Goal: Transaction & Acquisition: Subscribe to service/newsletter

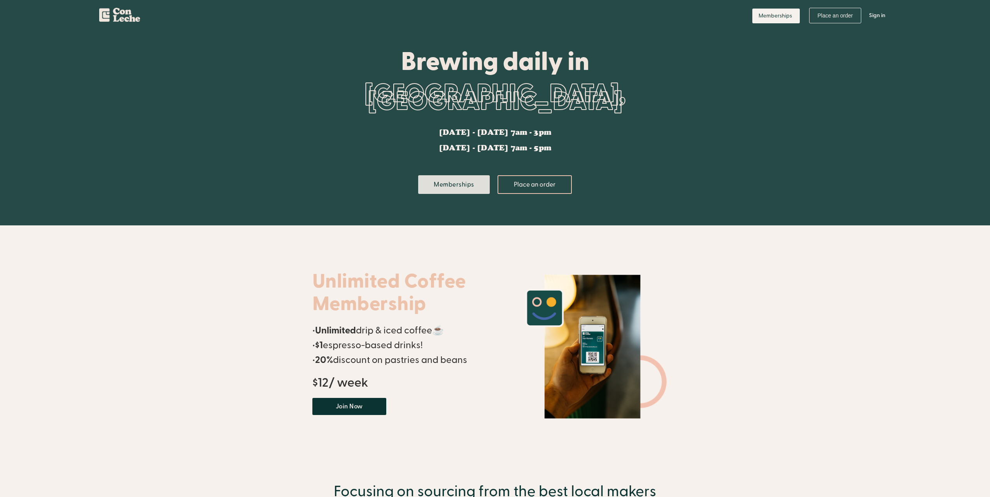
click at [474, 184] on link "Memberships" at bounding box center [454, 184] width 72 height 19
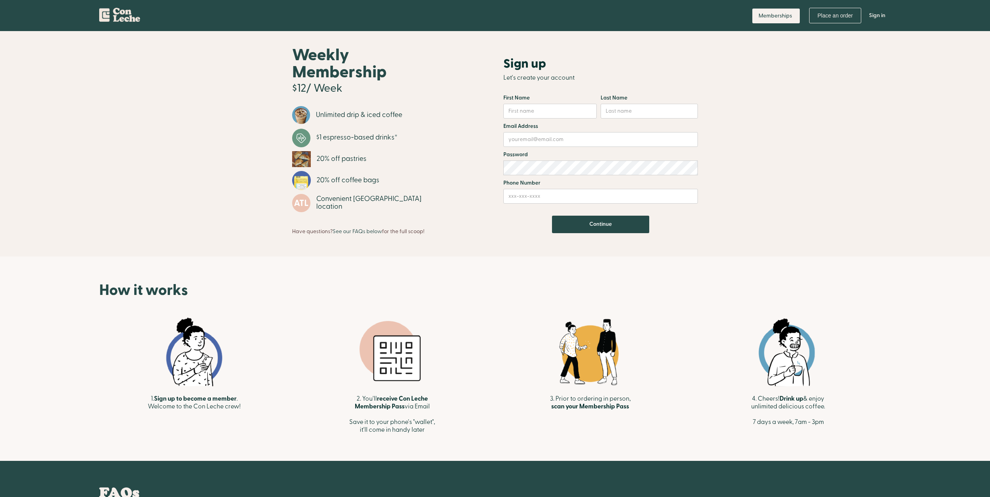
click at [357, 111] on div "Unlimited drip & iced coffee" at bounding box center [359, 115] width 86 height 8
click at [354, 111] on div "Unlimited drip & iced coffee" at bounding box center [359, 115] width 86 height 8
click at [292, 116] on div "Weekly Membership $12/ Week Unlimited drip & iced coffee $1 espresso-based drin…" at bounding box center [391, 143] width 207 height 183
click at [312, 200] on li "Convenient [GEOGRAPHIC_DATA] location" at bounding box center [368, 205] width 152 height 22
click at [357, 233] on link "See our FAQs below" at bounding box center [357, 231] width 49 height 7
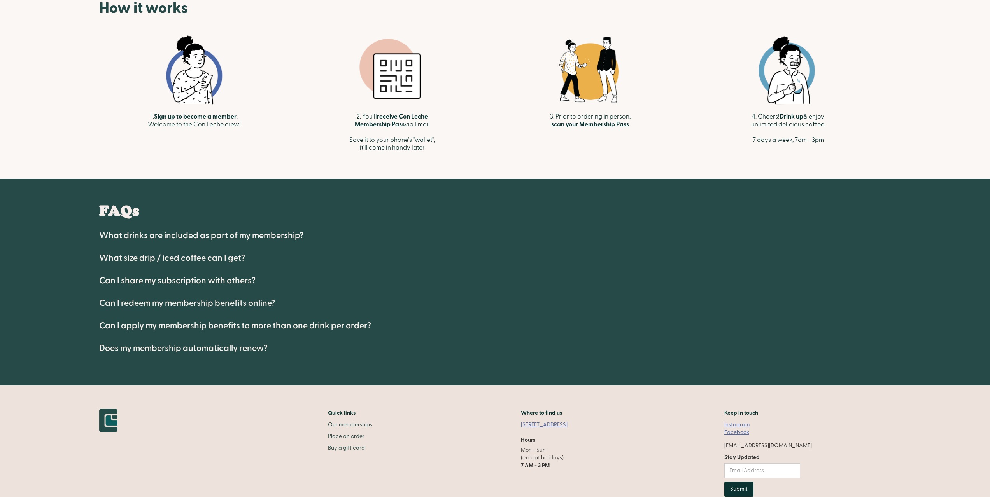
scroll to position [319, 0]
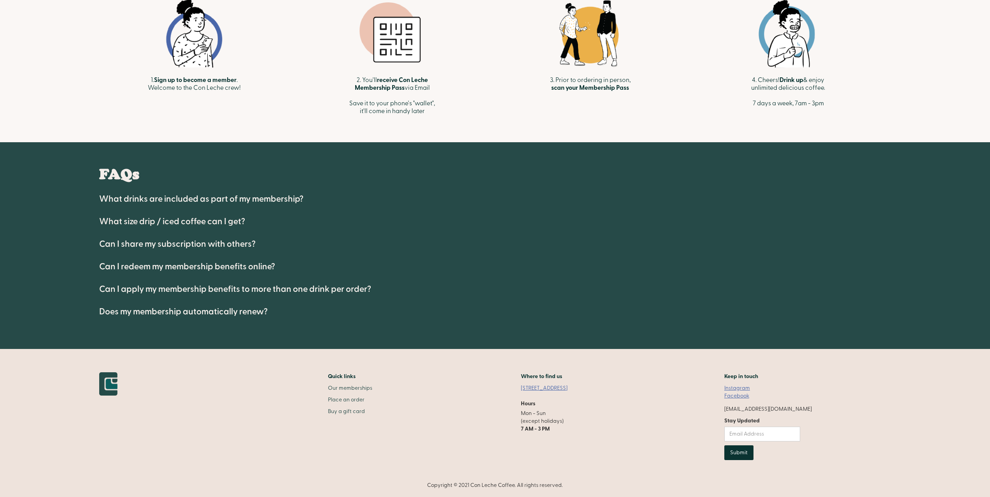
click at [247, 201] on h4 "What drinks are included as part of my membership?" at bounding box center [201, 198] width 204 height 9
